Goal: Check status: Check status

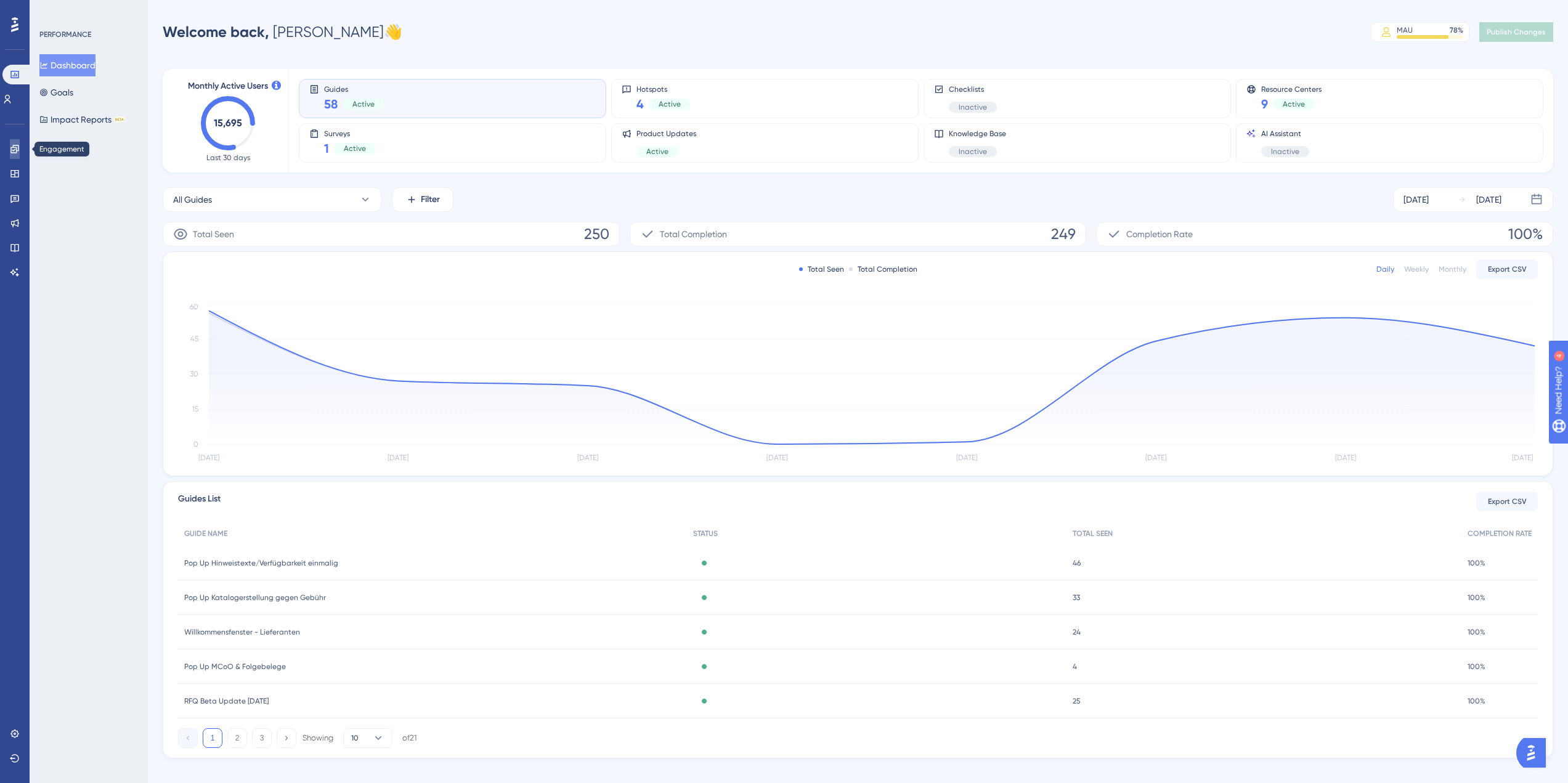
click at [15, 148] on icon at bounding box center [14, 148] width 8 height 8
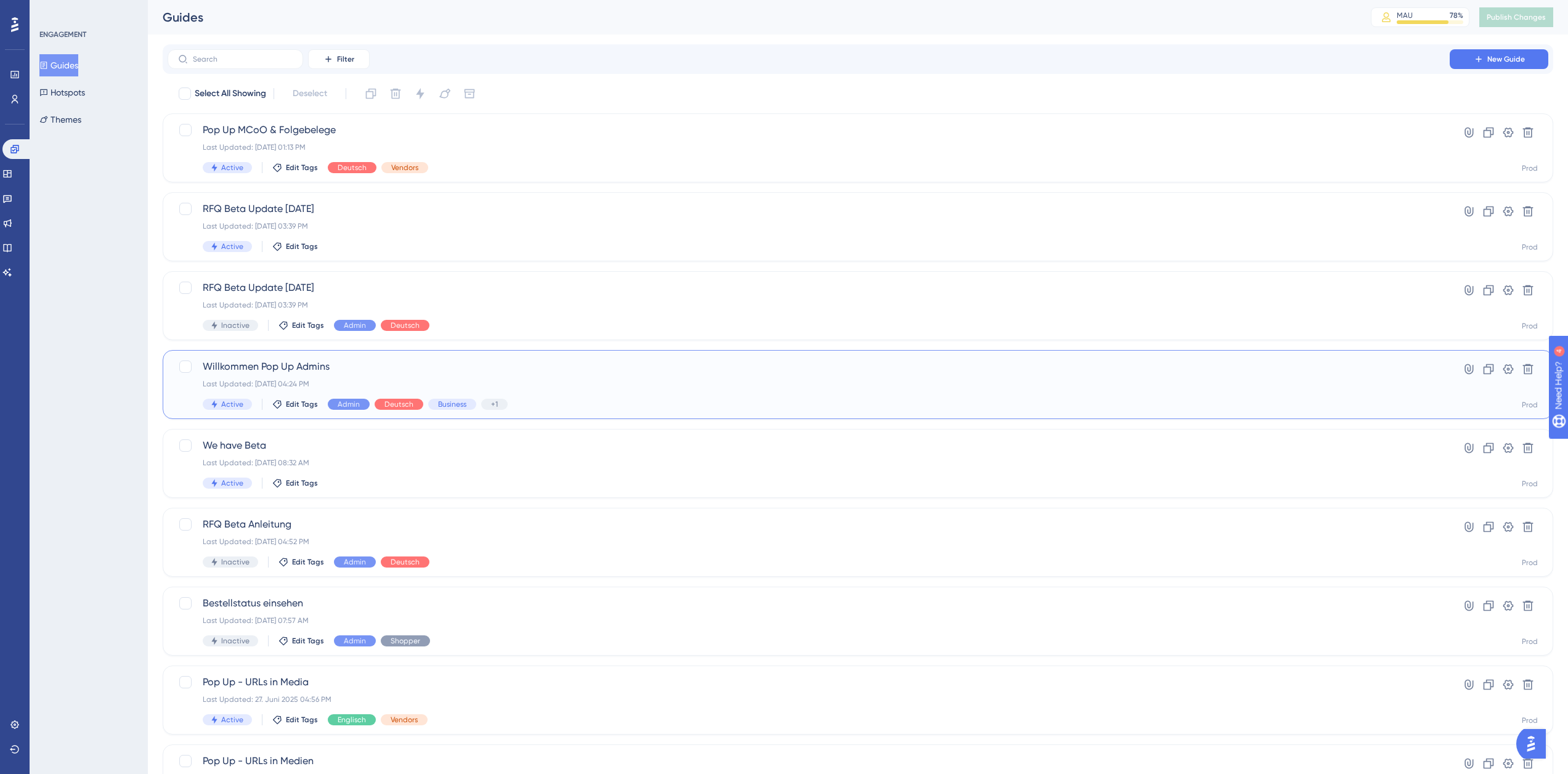
click at [444, 380] on div "Last Updated: [DATE] 04:24 PM" at bounding box center [809, 384] width 1212 height 10
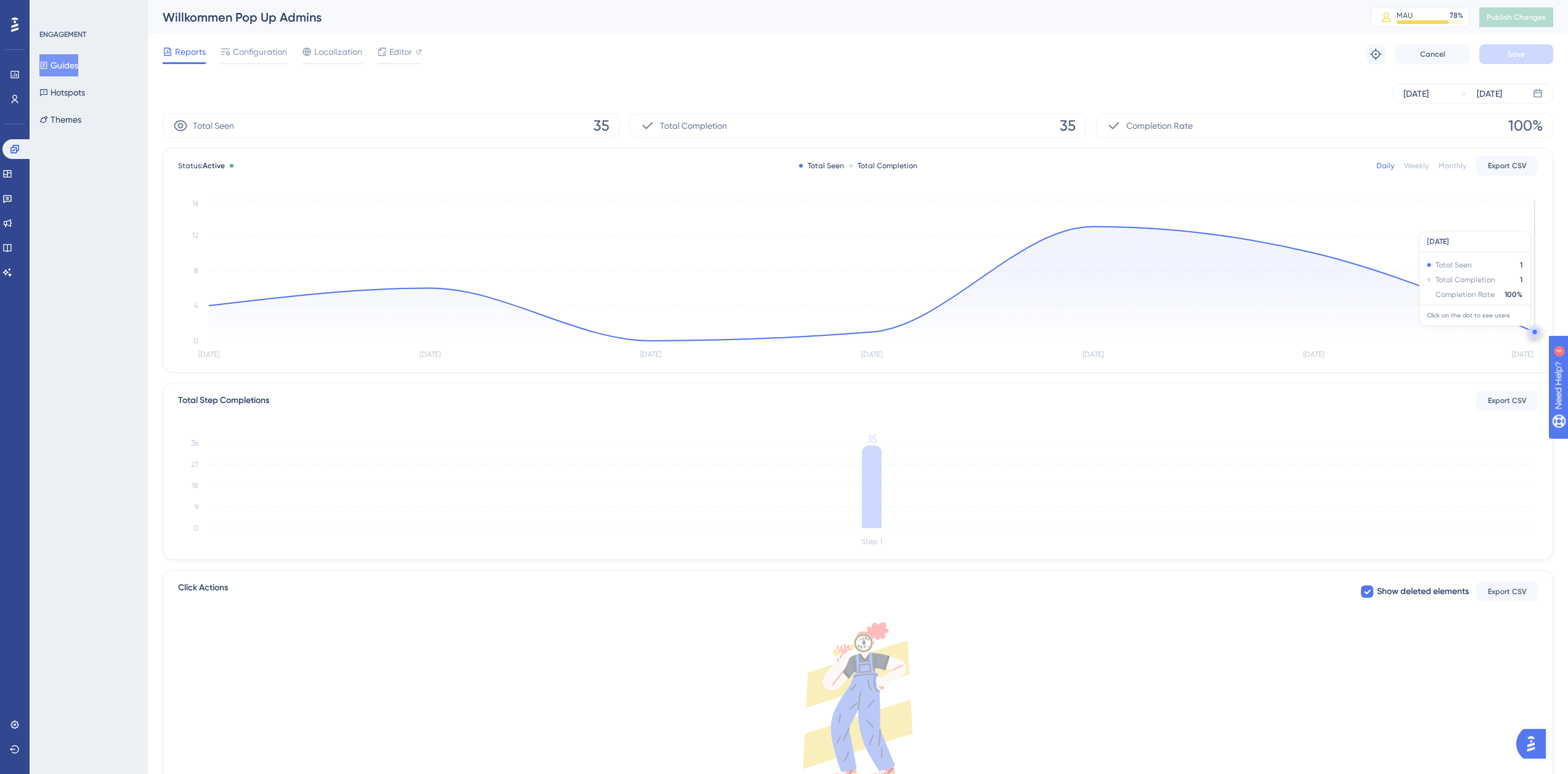
click at [1534, 332] on circle at bounding box center [1534, 331] width 5 height 5
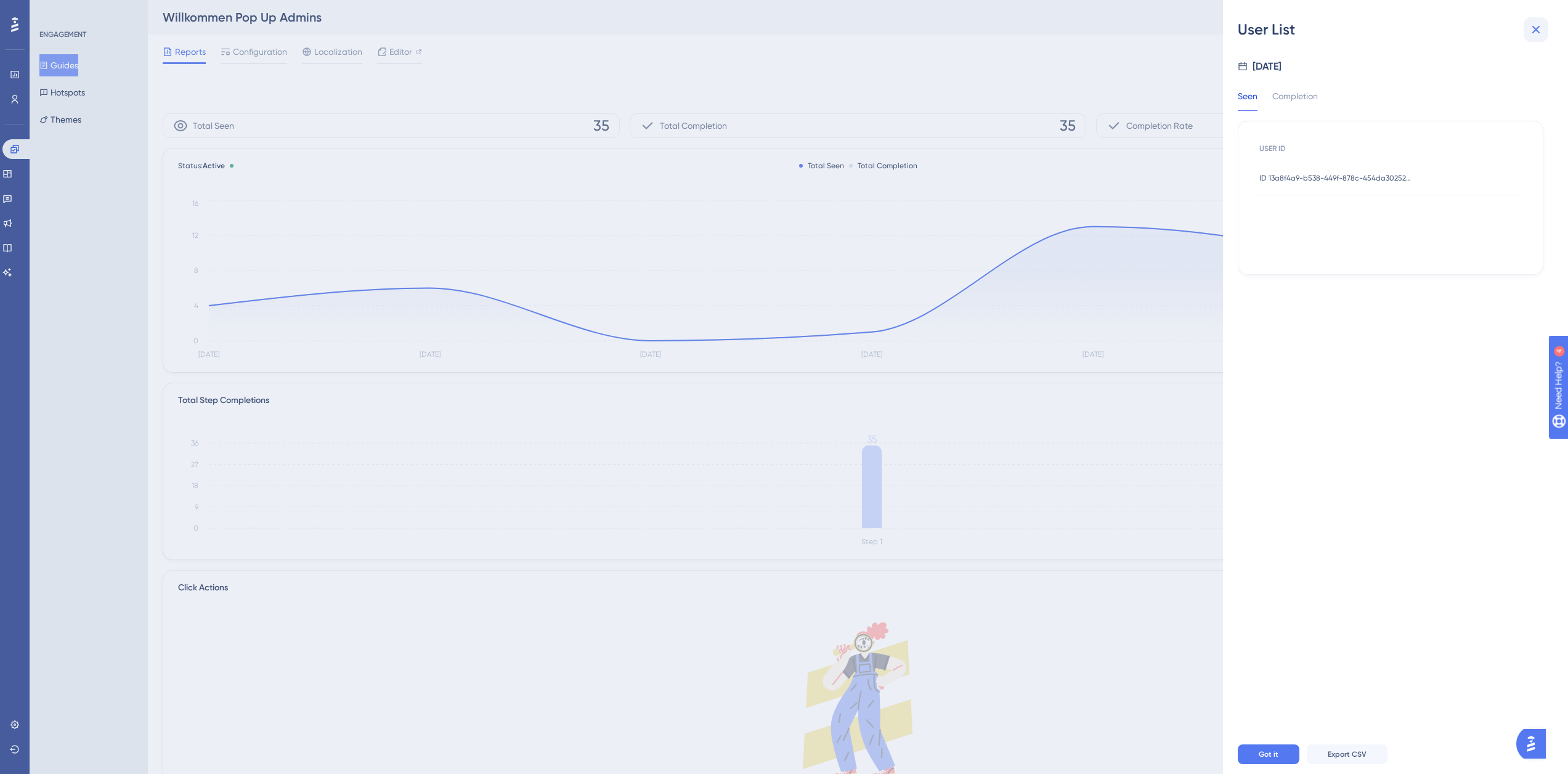
click at [1536, 36] on icon at bounding box center [1536, 29] width 15 height 15
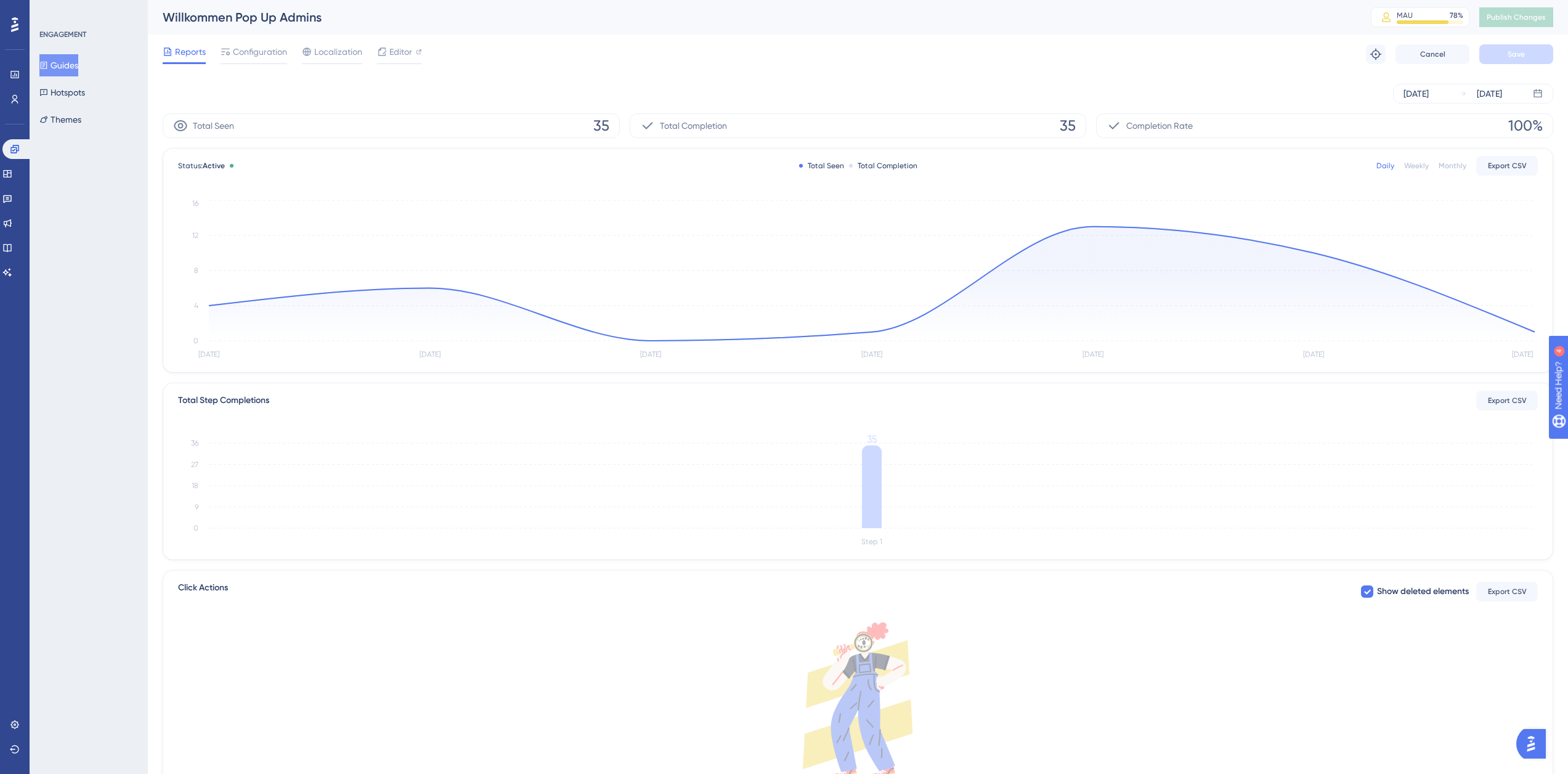
click at [67, 70] on button "Guides" at bounding box center [59, 65] width 39 height 22
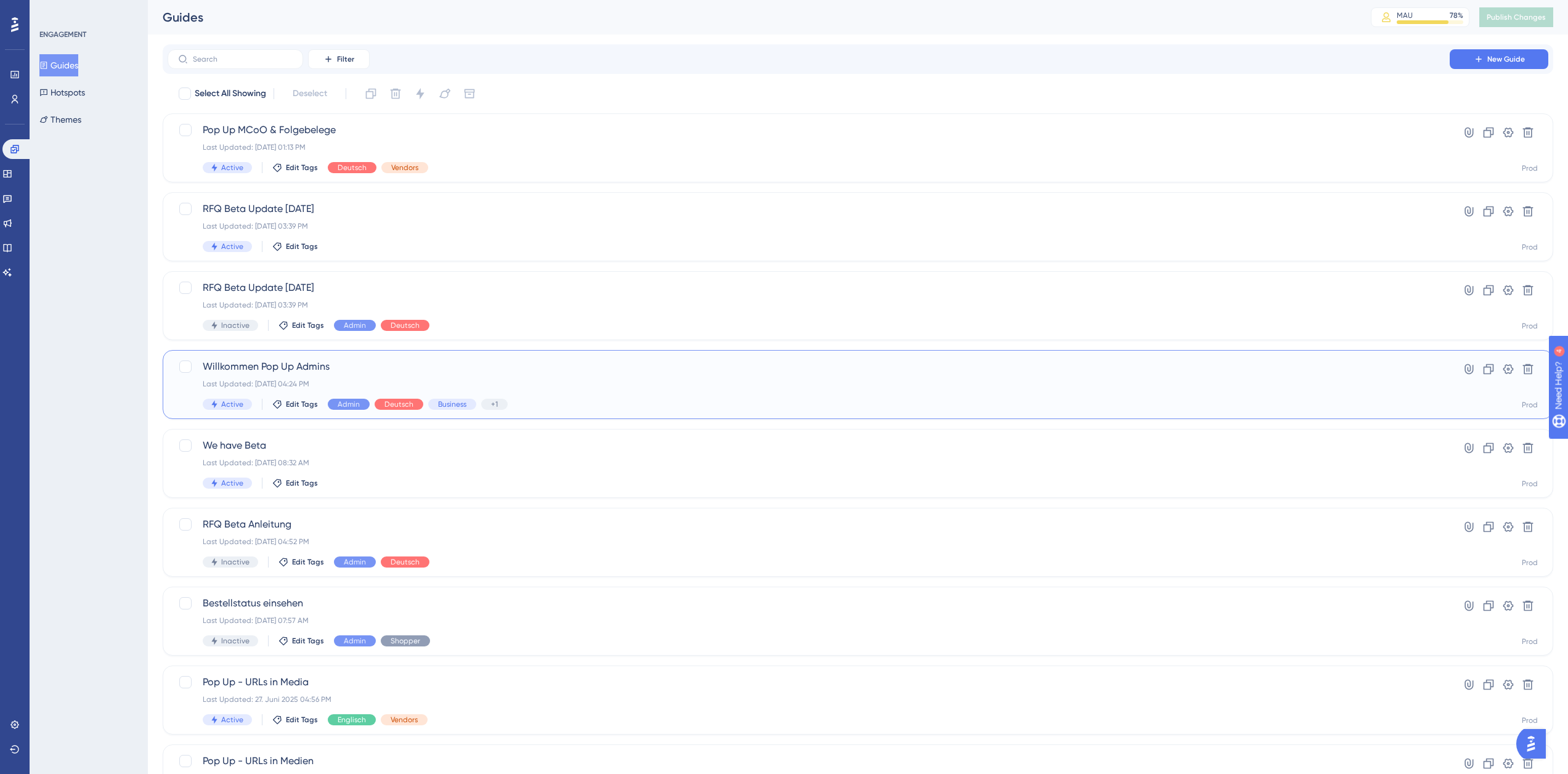
click at [415, 364] on span "Willkommen Pop Up Admins" at bounding box center [809, 366] width 1212 height 15
